Goal: Check status

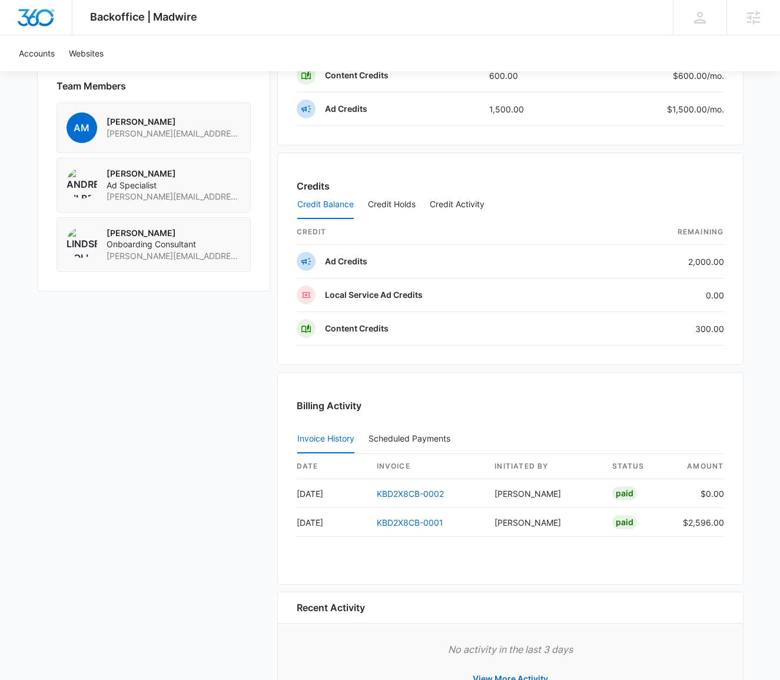
scroll to position [896, 0]
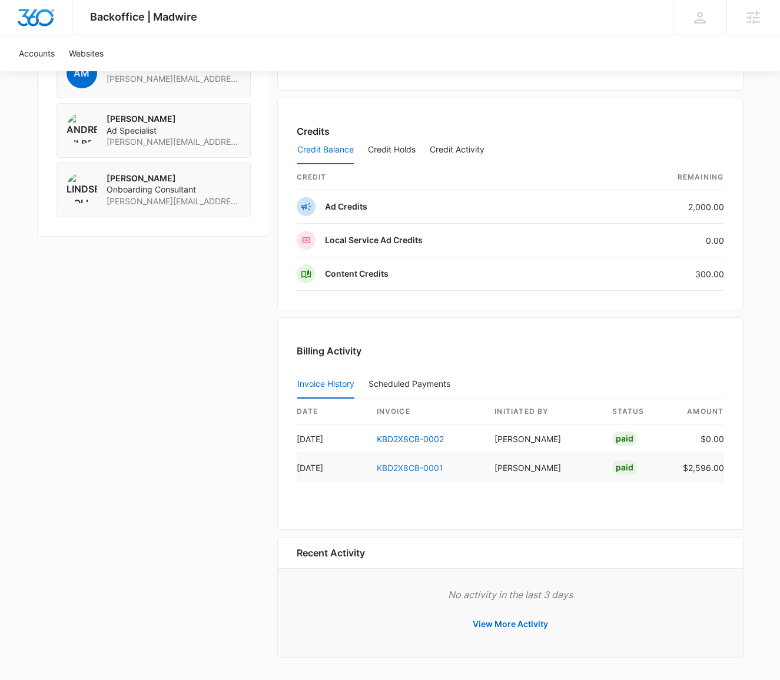
click at [411, 472] on link "KBD2X8CB-0001" at bounding box center [410, 468] width 67 height 10
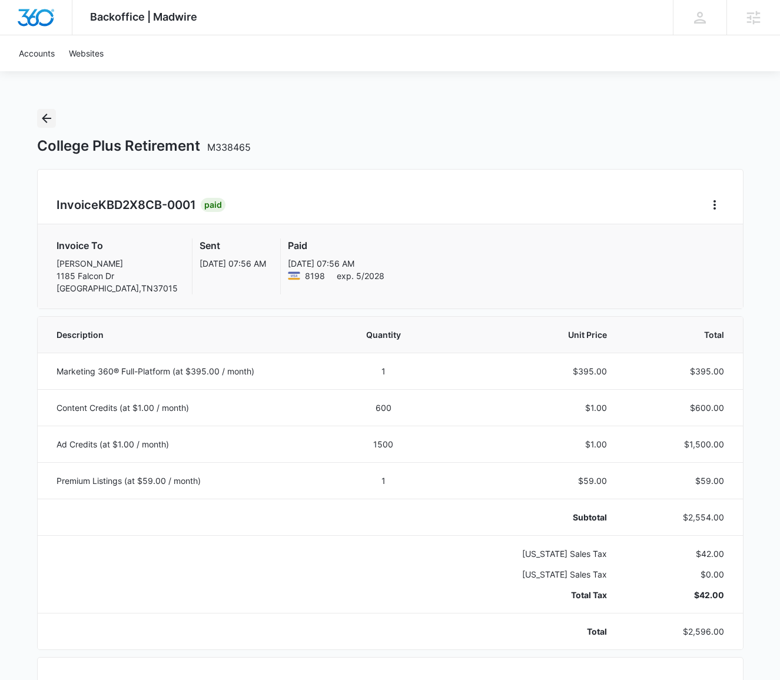
click at [48, 123] on icon "Back" at bounding box center [46, 118] width 14 height 14
